Goal: Task Accomplishment & Management: Use online tool/utility

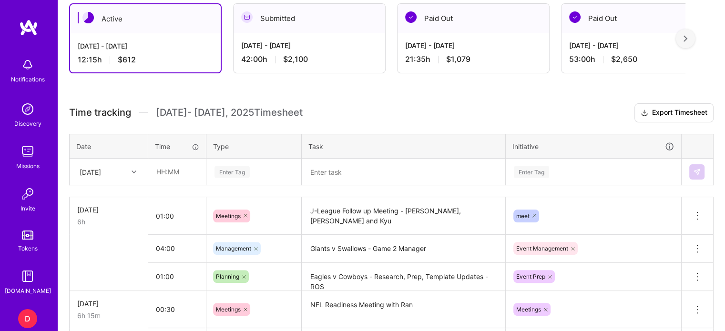
scroll to position [221, 0]
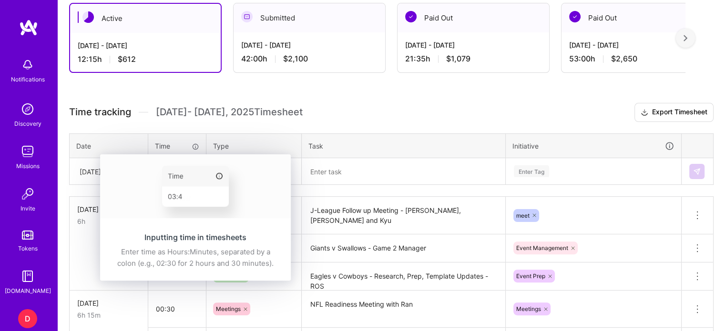
click at [164, 170] on img at bounding box center [195, 187] width 191 height 64
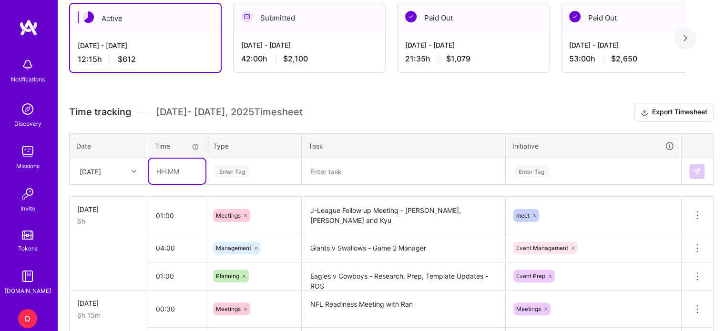
click at [160, 164] on input "text" at bounding box center [177, 171] width 57 height 25
type input "06:00"
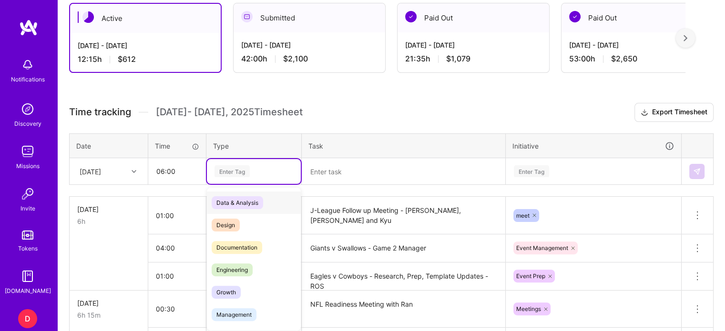
click at [217, 168] on div "Enter Tag" at bounding box center [232, 171] width 35 height 15
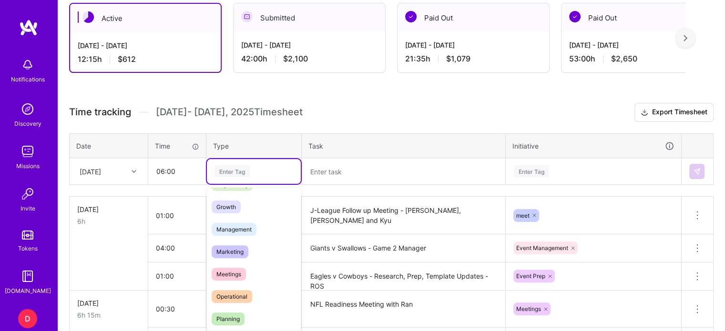
scroll to position [86, 0]
click at [231, 227] on span "Management" at bounding box center [234, 229] width 45 height 13
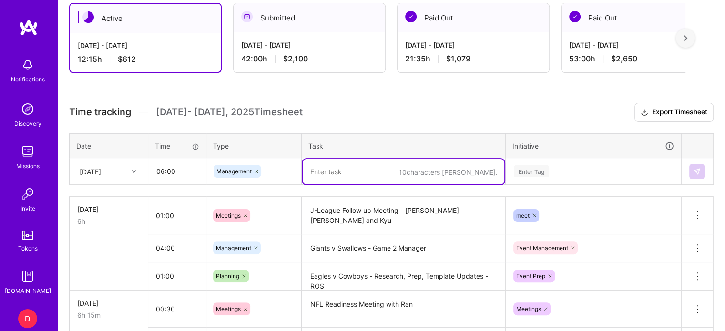
click at [319, 167] on textarea at bounding box center [404, 171] width 202 height 25
type textarea "Eagles v Cowboys - Global & Canada"
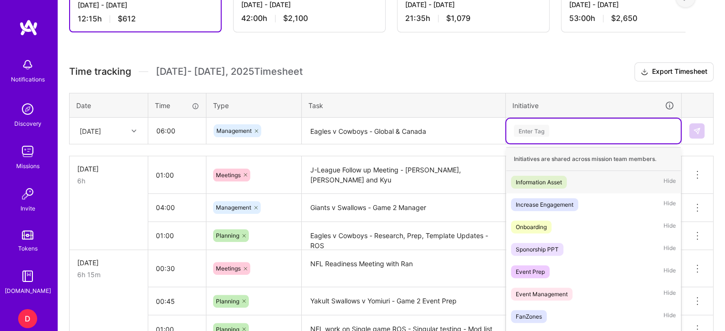
click at [524, 144] on div "option Information Asset focused, 1 of 31. 31 results available. Use Up and Dow…" at bounding box center [593, 131] width 175 height 25
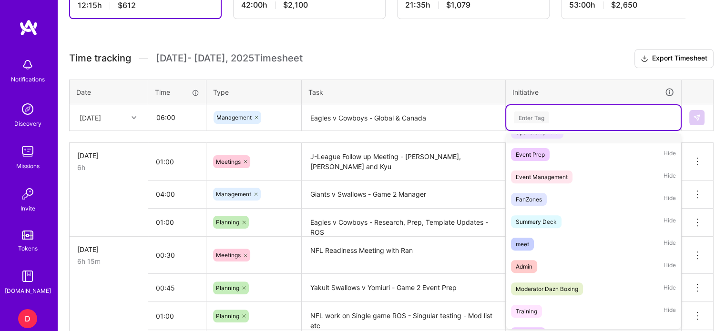
scroll to position [104, 0]
click at [527, 244] on div "meet" at bounding box center [522, 244] width 13 height 10
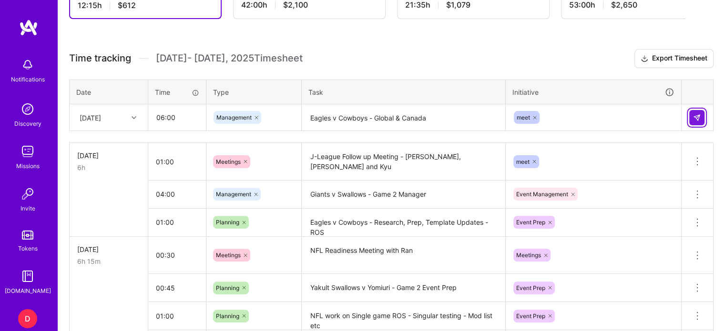
click at [693, 119] on img at bounding box center [697, 118] width 8 height 8
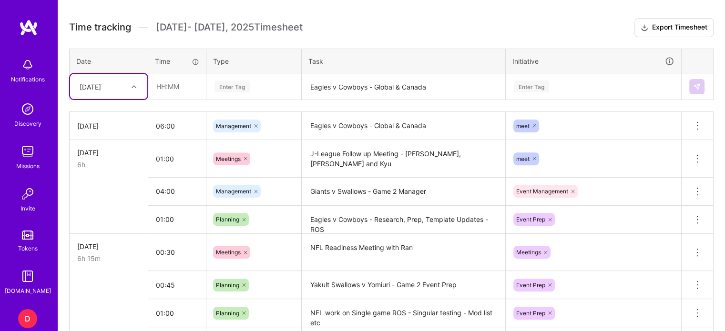
scroll to position [309, 0]
